Goal: Information Seeking & Learning: Check status

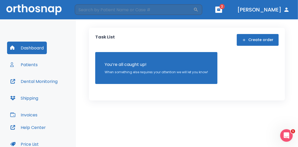
click at [44, 81] on button "Dental Monitoring" at bounding box center [34, 81] width 54 height 13
click at [33, 62] on button "Patients" at bounding box center [24, 64] width 34 height 13
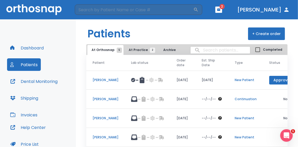
scroll to position [38, 0]
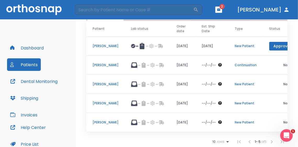
click at [106, 63] on p "[PERSON_NAME]" at bounding box center [105, 65] width 26 height 5
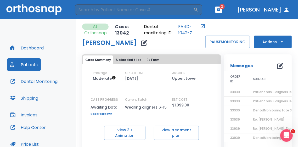
click at [215, 95] on div "Package Moderate CREATE DATE [DATE] ARCHES Upper, Lower CASE PROGRESS Awaiting …" at bounding box center [151, 93] width 138 height 45
click at [129, 54] on div "Case Summary Uploaded files Rx Form Package Moderate CREATE DATE [DATE] ARCHES …" at bounding box center [150, 106] width 142 height 111
click at [130, 55] on button "Uploaded files" at bounding box center [128, 59] width 29 height 9
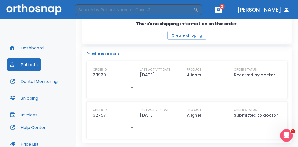
scroll to position [193, 0]
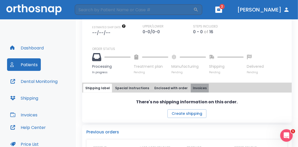
click at [196, 89] on button "Invoices" at bounding box center [199, 88] width 18 height 9
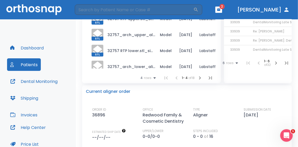
scroll to position [10, 0]
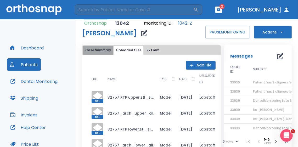
click at [104, 54] on button "Case Summary" at bounding box center [98, 50] width 30 height 9
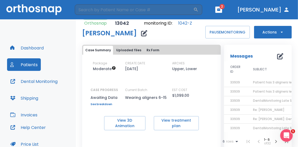
scroll to position [0, 0]
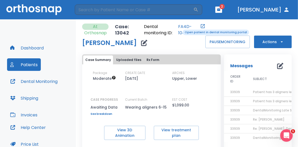
click at [179, 29] on link "FA4D-1042-Z" at bounding box center [188, 30] width 21 height 13
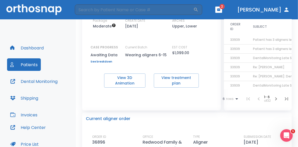
click at [105, 60] on link "See breakdown" at bounding box center [103, 61] width 27 height 3
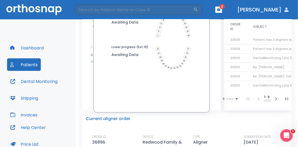
scroll to position [0, 0]
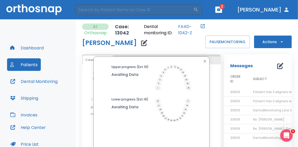
click at [170, 73] on icon at bounding box center [173, 78] width 37 height 26
click at [206, 63] on div at bounding box center [151, 61] width 113 height 7
click at [205, 63] on icon "button" at bounding box center [204, 61] width 4 height 4
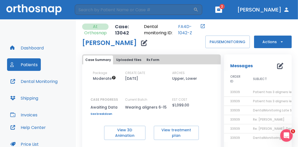
click at [189, 54] on div "Case Summary Uploaded files Rx Form Package Moderate CREATE DATE [DATE] ARCHES …" at bounding box center [150, 106] width 142 height 111
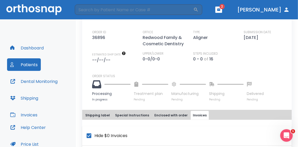
scroll to position [235, 0]
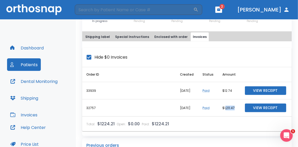
drag, startPoint x: 222, startPoint y: 114, endPoint x: 234, endPoint y: 112, distance: 11.9
click at [234, 112] on td "$1,211.47" at bounding box center [229, 107] width 22 height 17
click at [225, 93] on td "$12.74" at bounding box center [229, 90] width 22 height 17
drag, startPoint x: 224, startPoint y: 94, endPoint x: 233, endPoint y: 94, distance: 8.9
click at [233, 94] on td "$12.74" at bounding box center [229, 90] width 22 height 17
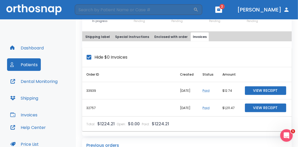
click at [224, 64] on th "Hide $0 Invoices" at bounding box center [186, 58] width 209 height 20
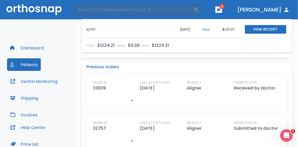
scroll to position [261, 0]
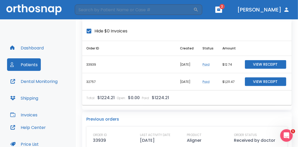
click at [200, 109] on div "Shipping label Special Instructions Enclosed with order Invoices Hide $0 Invoic…" at bounding box center [186, 57] width 209 height 105
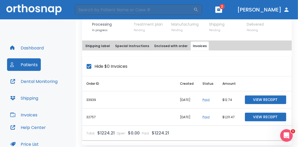
scroll to position [148, 0]
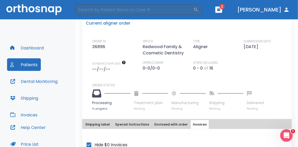
click at [224, 9] on span "2" at bounding box center [221, 6] width 5 height 5
click at [220, 11] on icon "button" at bounding box center [219, 10] width 4 height 4
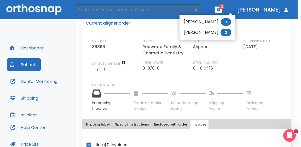
click at [215, 32] on li "[PERSON_NAME] 2" at bounding box center [207, 32] width 56 height 10
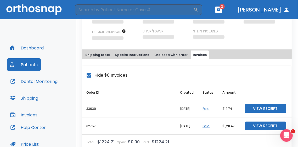
scroll to position [119, 0]
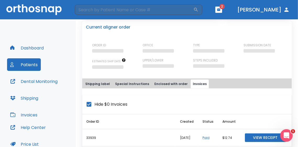
click at [276, 95] on th "Hide $0 Invoices" at bounding box center [186, 105] width 209 height 20
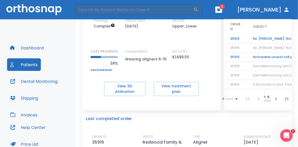
scroll to position [131, 0]
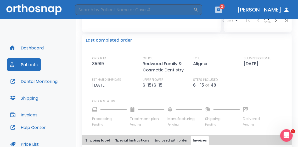
click at [220, 11] on icon "button" at bounding box center [219, 10] width 4 height 4
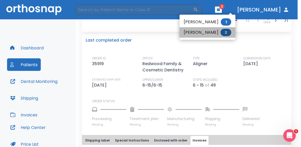
click at [208, 33] on li "[PERSON_NAME] 2" at bounding box center [207, 32] width 56 height 10
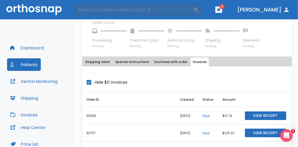
scroll to position [287, 0]
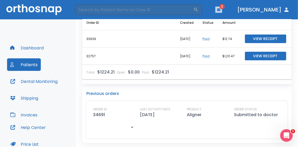
click at [222, 7] on button "button" at bounding box center [218, 10] width 7 height 6
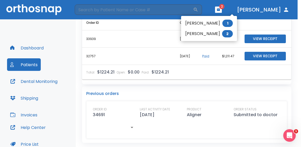
click at [209, 35] on li "[PERSON_NAME] 2" at bounding box center [209, 33] width 56 height 10
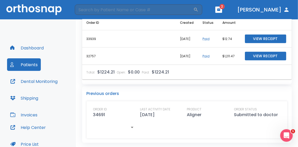
drag, startPoint x: 134, startPoint y: 93, endPoint x: 136, endPoint y: 95, distance: 3.1
click at [134, 95] on p "Previous orders" at bounding box center [186, 93] width 201 height 6
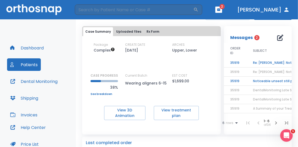
scroll to position [0, 0]
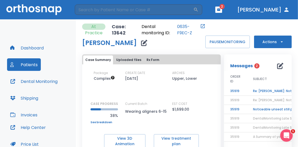
click at [252, 105] on td "Noticeable unseat still present for [PERSON_NAME]" at bounding box center [278, 109] width 65 height 9
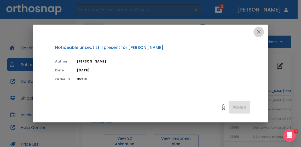
click at [260, 32] on icon "button" at bounding box center [259, 32] width 6 height 6
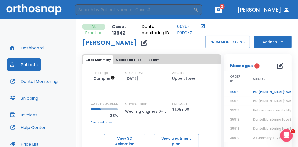
click at [262, 93] on td "Re: [PERSON_NAME]: Noticeable unseat still present for [PERSON_NAME] | [13642:3…" at bounding box center [278, 92] width 65 height 9
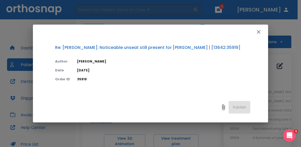
click at [263, 32] on div at bounding box center [150, 32] width 235 height 15
click at [259, 32] on icon "button" at bounding box center [259, 32] width 6 height 6
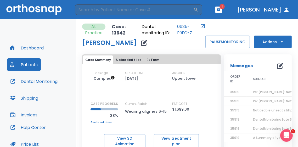
click at [238, 27] on div "At Practice Case: 13642 Dental monitoring ID: 0635-F9EC-Z [PERSON_NAME] PAUSE M…" at bounding box center [186, 36] width 209 height 25
click at [227, 30] on div "At Practice Case: 13642 Dental monitoring ID: 0635-F9EC-Z [PERSON_NAME] PAUSE M…" at bounding box center [186, 36] width 209 height 25
